Goal: Use online tool/utility: Utilize a website feature to perform a specific function

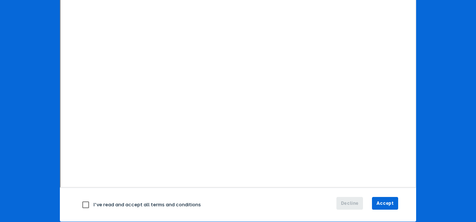
scroll to position [133, 0]
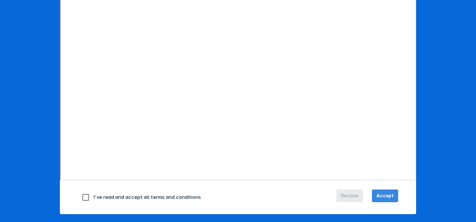
click at [392, 194] on button "Accept" at bounding box center [385, 196] width 26 height 13
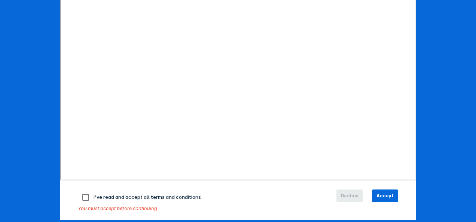
click at [88, 196] on input "checkbox" at bounding box center [86, 198] width 16 height 16
checkbox input "true"
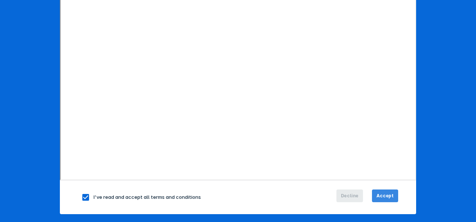
click at [392, 193] on button "Accept" at bounding box center [385, 196] width 26 height 13
click at [385, 193] on span "Accept" at bounding box center [384, 196] width 17 height 7
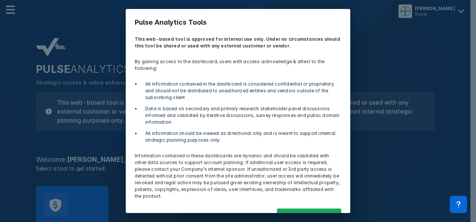
scroll to position [17, 0]
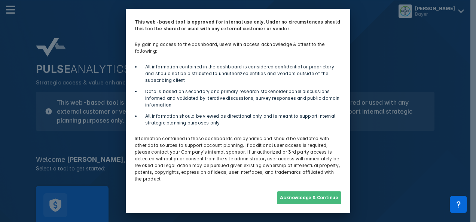
click at [297, 198] on button "Acknowledge & Continue" at bounding box center [309, 198] width 64 height 13
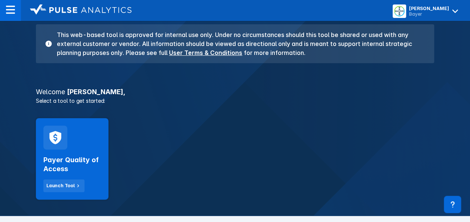
scroll to position [75, 0]
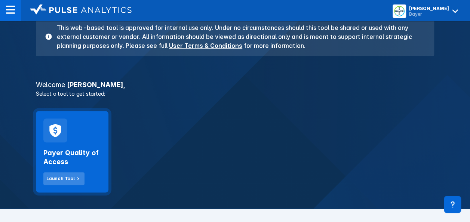
click at [64, 180] on div "Launch Tool" at bounding box center [60, 178] width 28 height 7
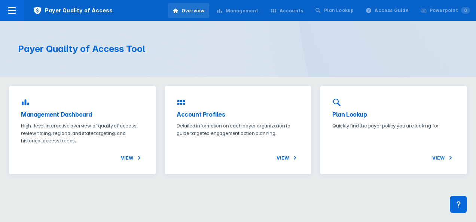
click at [265, 52] on div "Payer Quality of Access Tool" at bounding box center [238, 49] width 476 height 56
